Goal: Check status: Check status

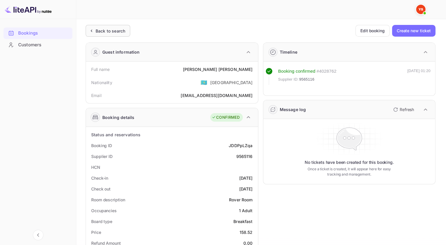
click at [112, 32] on div "Back to search" at bounding box center [111, 31] width 30 height 6
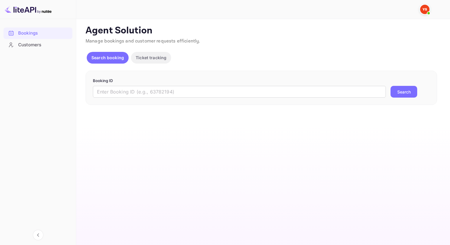
drag, startPoint x: 164, startPoint y: 91, endPoint x: 263, endPoint y: 105, distance: 100.1
click at [164, 91] on input "text" at bounding box center [239, 92] width 293 height 12
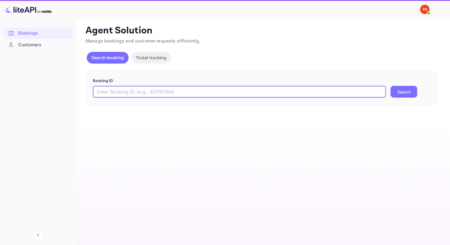
paste input "7561725"
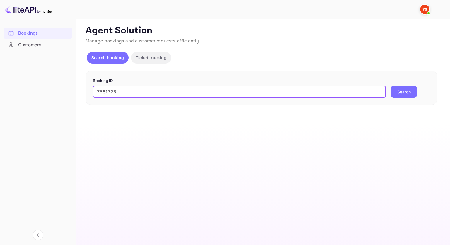
type input "7561725"
click at [413, 86] on button "Search" at bounding box center [404, 92] width 27 height 12
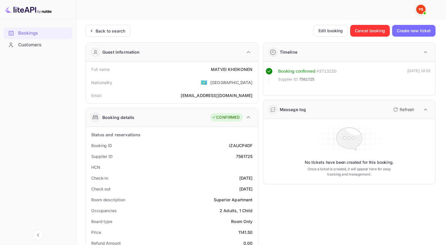
click at [246, 157] on div "7561725" at bounding box center [244, 156] width 17 height 6
copy div "7561725"
drag, startPoint x: 254, startPoint y: 70, endPoint x: 206, endPoint y: 69, distance: 47.5
click at [206, 69] on div "Full name [PERSON_NAME]" at bounding box center [171, 69] width 167 height 11
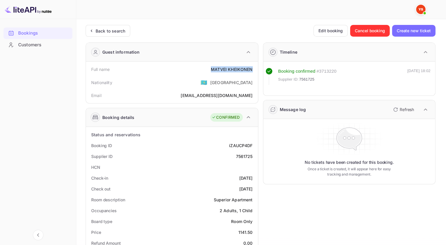
copy div "[PERSON_NAME]"
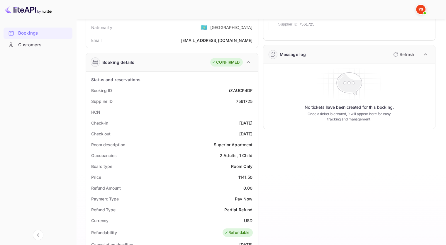
scroll to position [59, 0]
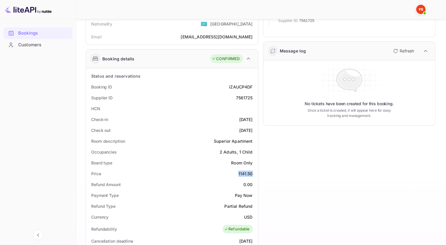
drag, startPoint x: 238, startPoint y: 172, endPoint x: 233, endPoint y: 172, distance: 4.4
click at [233, 172] on div "Price 1141.50" at bounding box center [171, 173] width 167 height 11
copy div "1141.50"
click at [31, 33] on div "Bookings" at bounding box center [43, 33] width 51 height 7
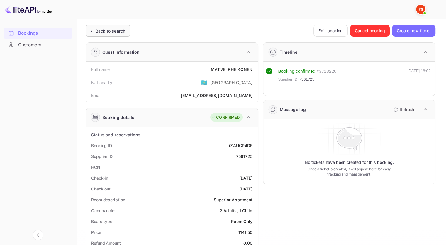
click at [113, 27] on div "Back to search" at bounding box center [108, 31] width 45 height 12
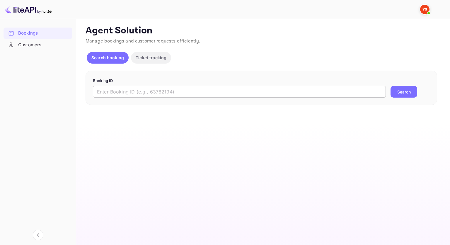
drag, startPoint x: 155, startPoint y: 92, endPoint x: 172, endPoint y: 91, distance: 17.4
click at [155, 92] on input "text" at bounding box center [239, 92] width 293 height 12
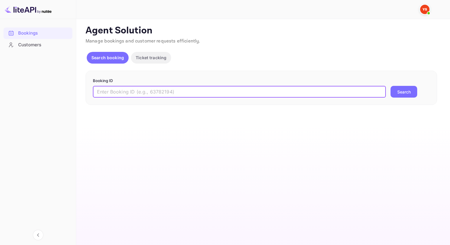
paste input "9560491"
type input "9560491"
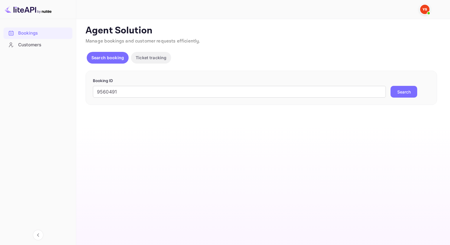
click at [412, 91] on button "Search" at bounding box center [404, 92] width 27 height 12
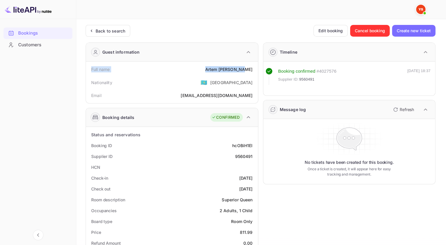
drag, startPoint x: 195, startPoint y: 61, endPoint x: 188, endPoint y: 60, distance: 7.1
click at [188, 60] on div "Guest information Full name [PERSON_NAME] Nationality 🇰🇿 [DEMOGRAPHIC_DATA] Ema…" at bounding box center [172, 72] width 173 height 61
click at [217, 68] on div "Full name [PERSON_NAME]" at bounding box center [171, 69] width 167 height 11
drag, startPoint x: 218, startPoint y: 68, endPoint x: 255, endPoint y: 67, distance: 37.0
click at [255, 67] on div "Full name [PERSON_NAME]" at bounding box center [171, 69] width 167 height 11
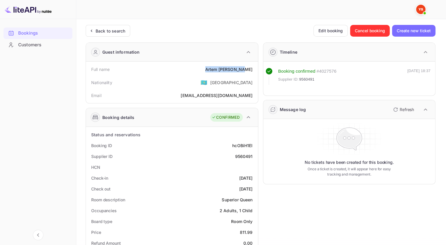
copy div "[PERSON_NAME]"
click at [246, 155] on div "9560491" at bounding box center [244, 156] width 18 height 6
copy div "9560491"
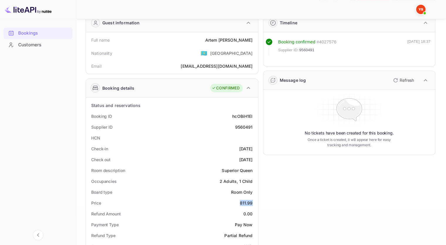
drag, startPoint x: 251, startPoint y: 203, endPoint x: 239, endPoint y: 203, distance: 12.0
click at [239, 203] on div "Price 811.99" at bounding box center [171, 203] width 167 height 11
copy div "811.99"
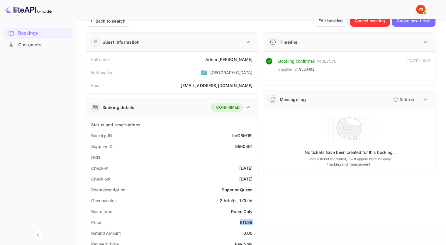
scroll to position [0, 0]
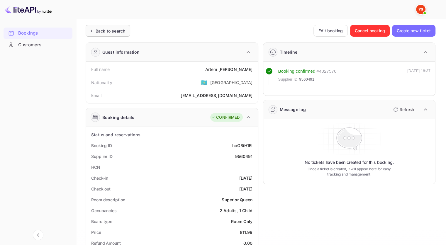
click at [110, 28] on div "Back to search" at bounding box center [111, 31] width 30 height 6
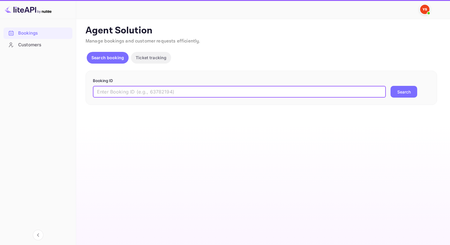
click at [135, 94] on input "text" at bounding box center [239, 92] width 293 height 12
paste input "9573522"
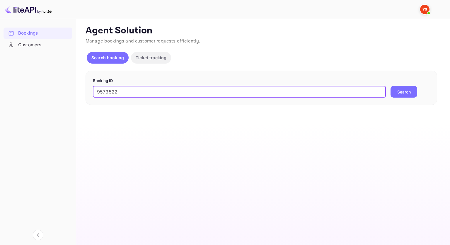
type input "9573522"
click at [408, 93] on button "Search" at bounding box center [404, 92] width 27 height 12
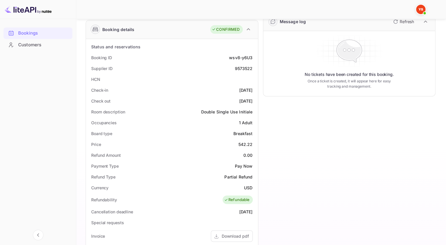
scroll to position [205, 0]
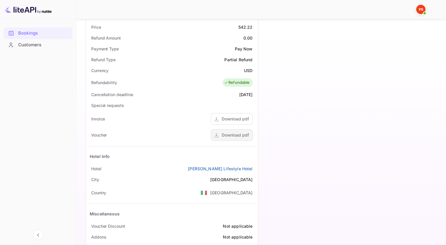
click at [225, 135] on div "Download pdf" at bounding box center [235, 135] width 27 height 6
